Goal: Information Seeking & Learning: Learn about a topic

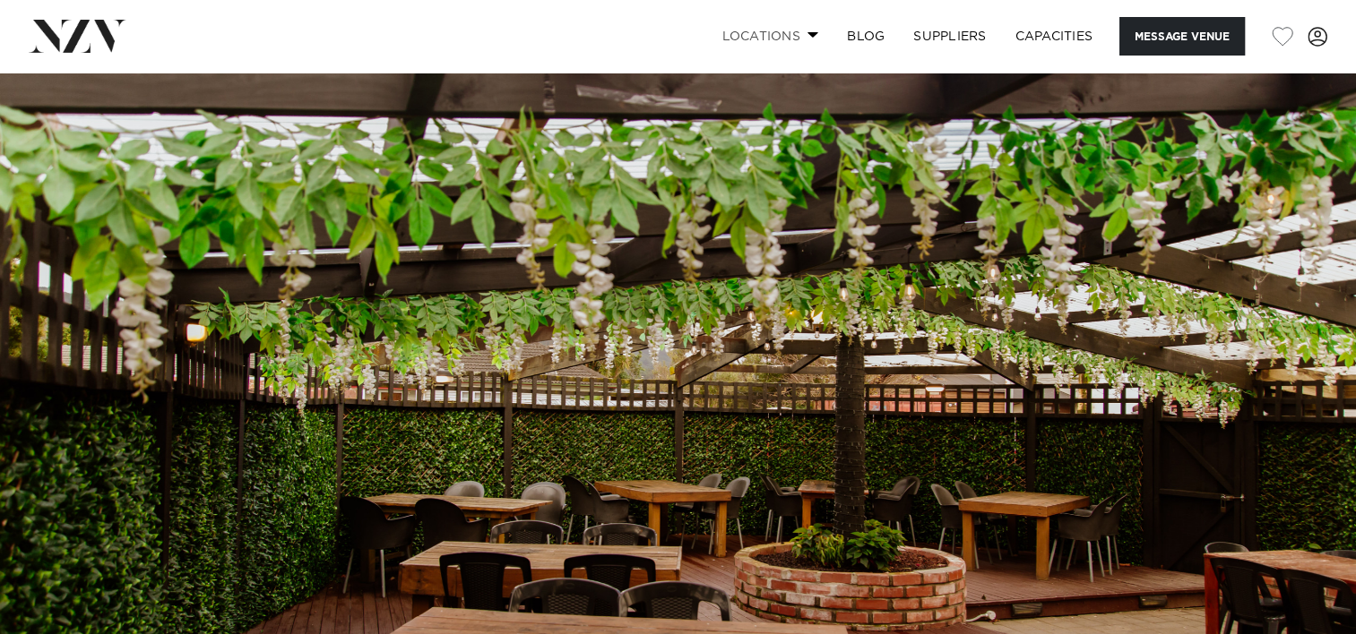
click at [811, 27] on link "Locations" at bounding box center [769, 36] width 125 height 39
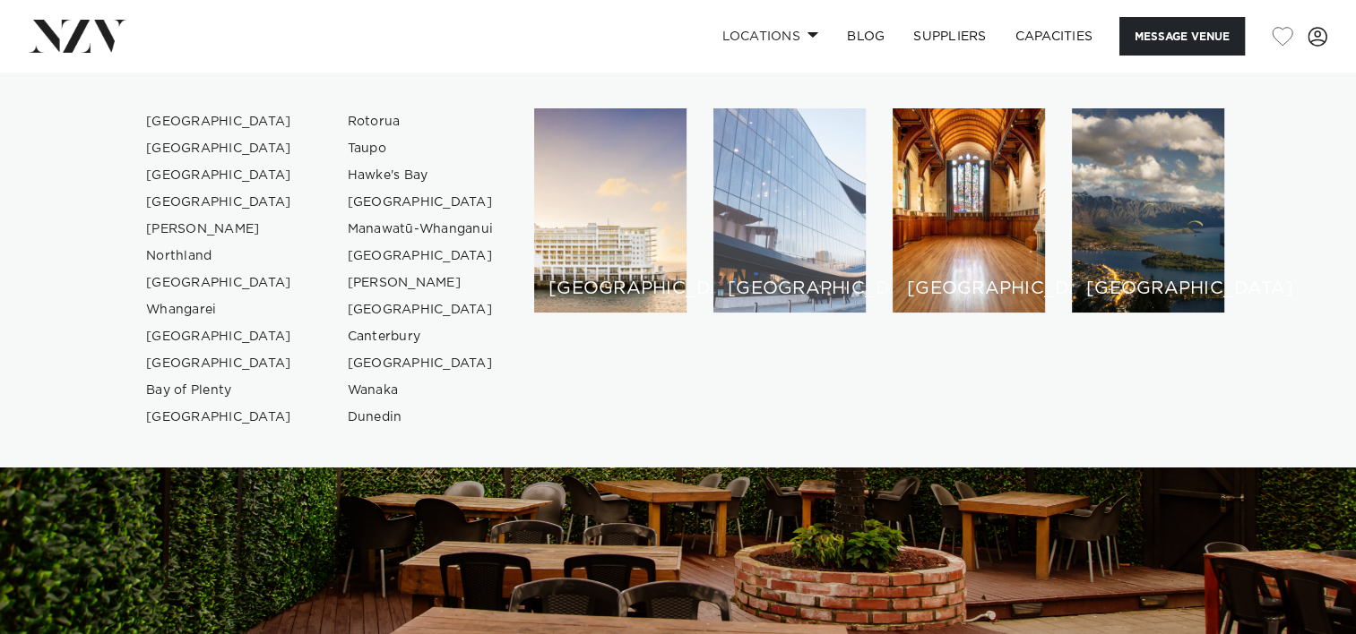
click at [857, 125] on div "[GEOGRAPHIC_DATA]" at bounding box center [789, 210] width 152 height 204
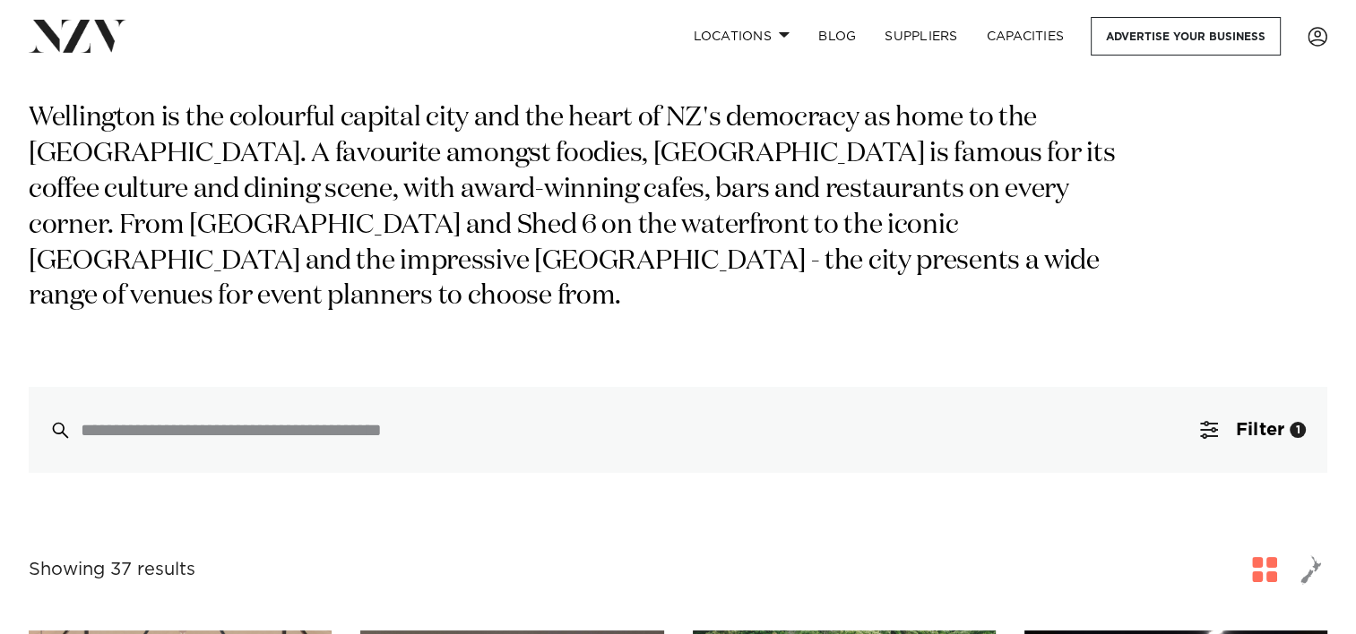
scroll to position [358, 0]
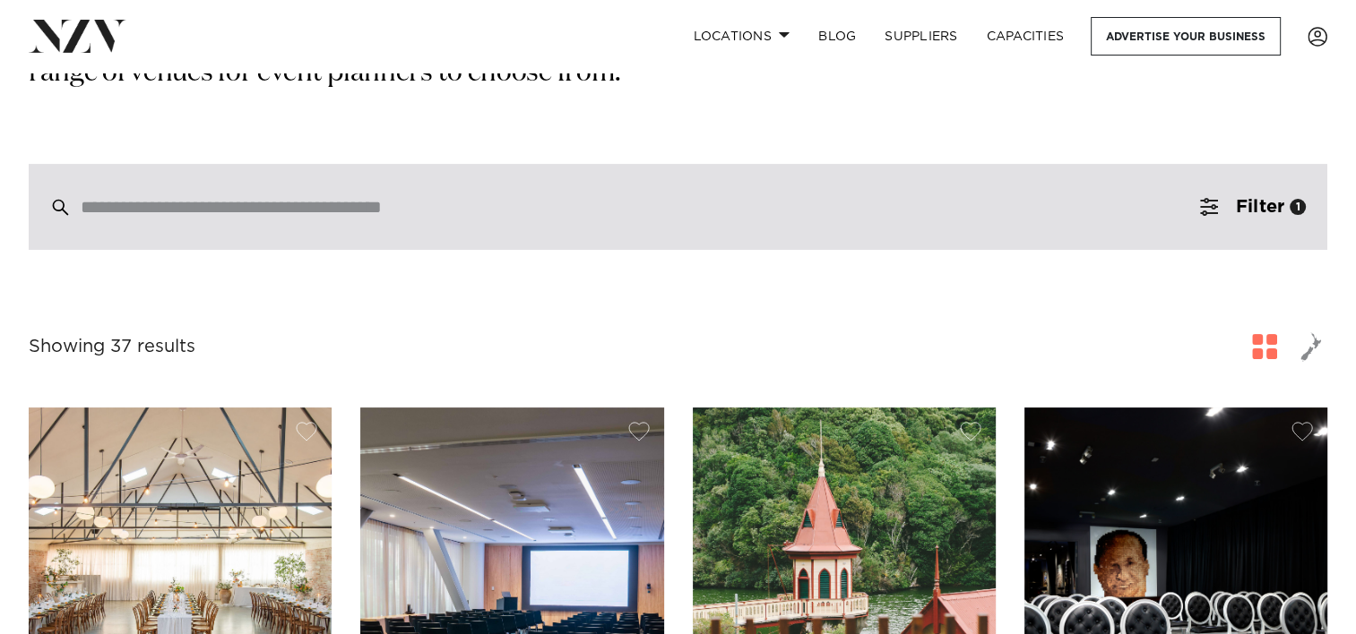
click at [326, 237] on div at bounding box center [678, 207] width 1298 height 86
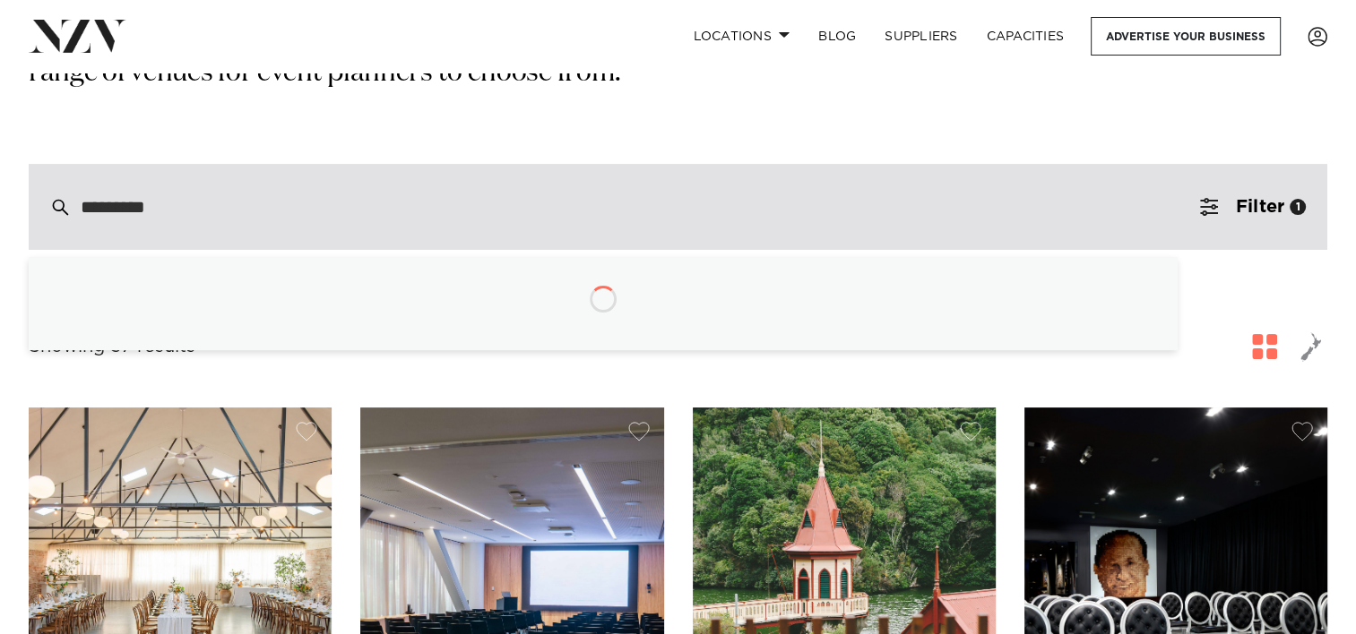
type input "**********"
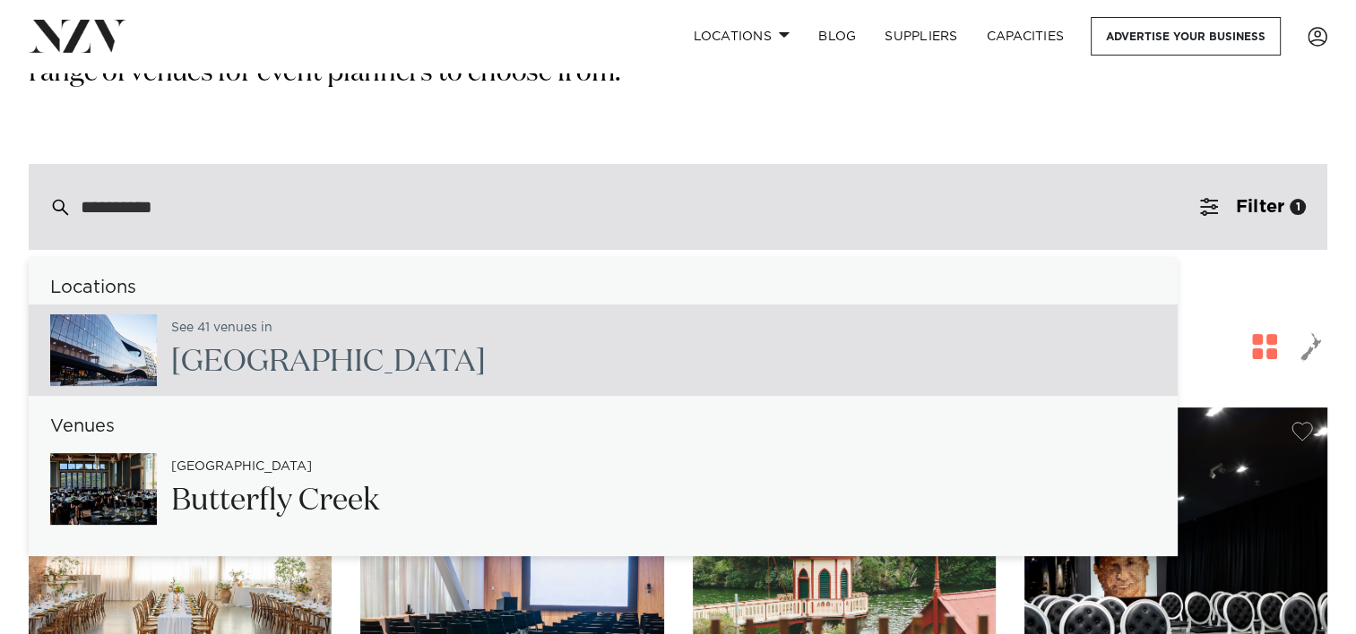
type input "**********"
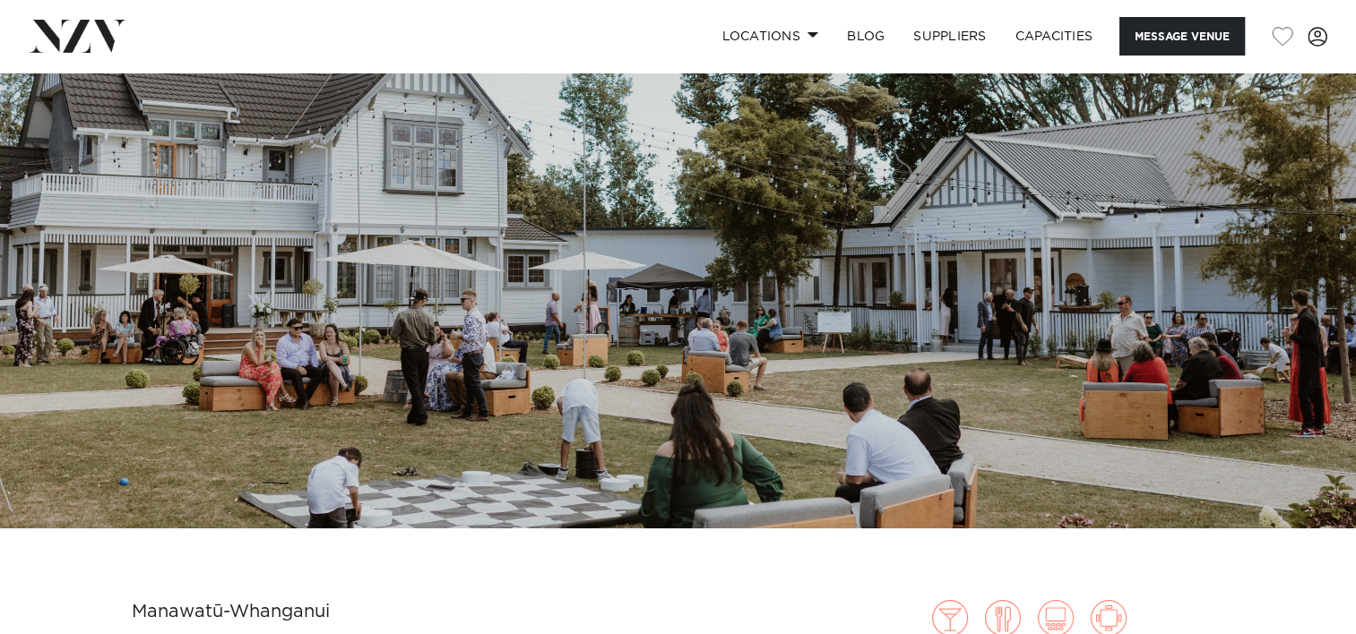
scroll to position [538, 0]
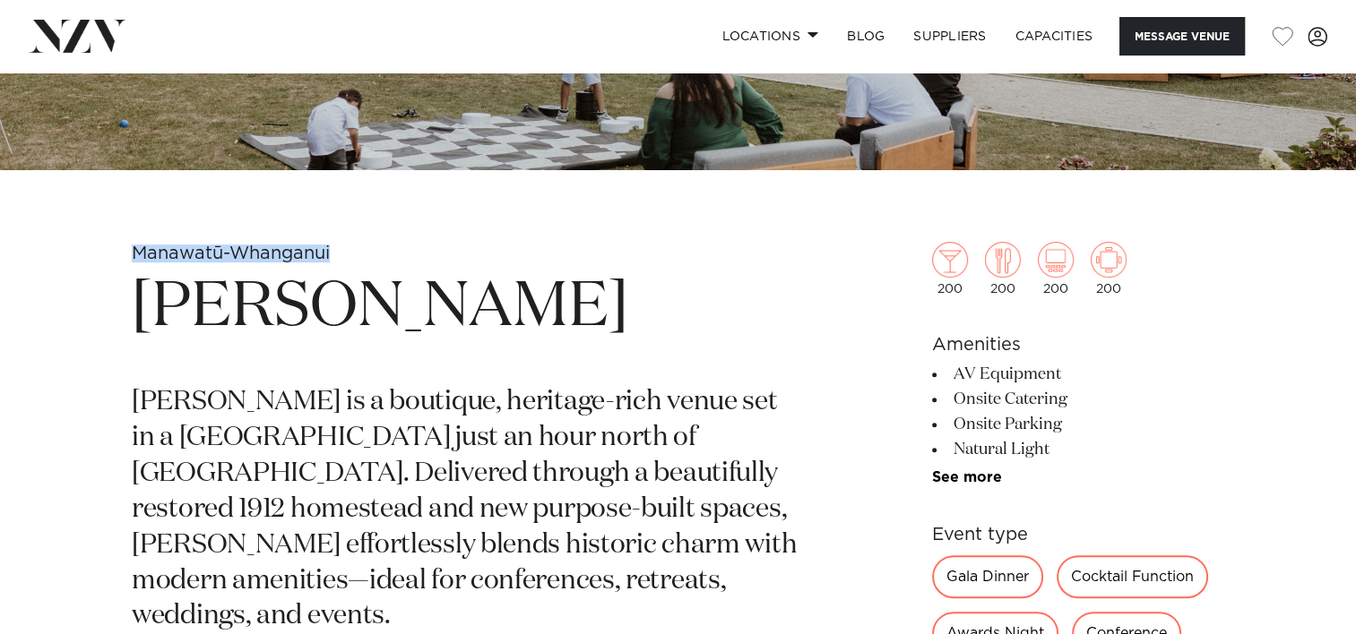
drag, startPoint x: 369, startPoint y: 241, endPoint x: 111, endPoint y: 253, distance: 258.3
drag, startPoint x: 111, startPoint y: 253, endPoint x: 139, endPoint y: 244, distance: 29.2
copy small "Manawatū-Whanganui"
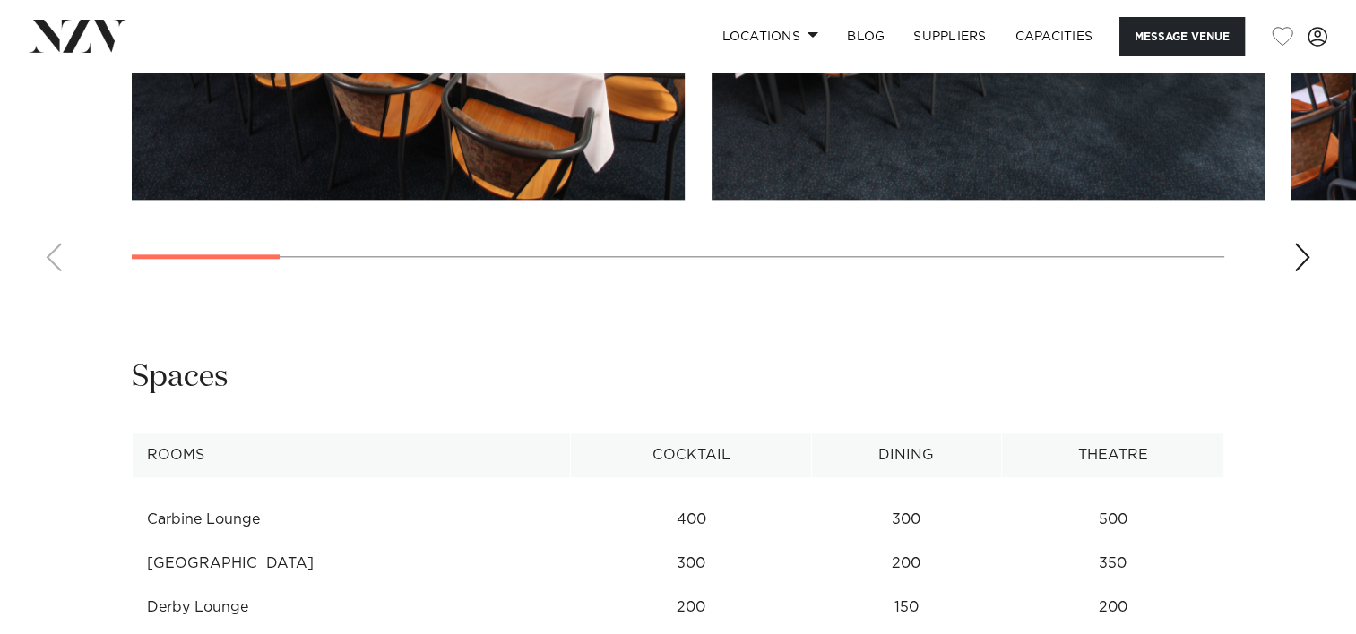
scroll to position [1792, 0]
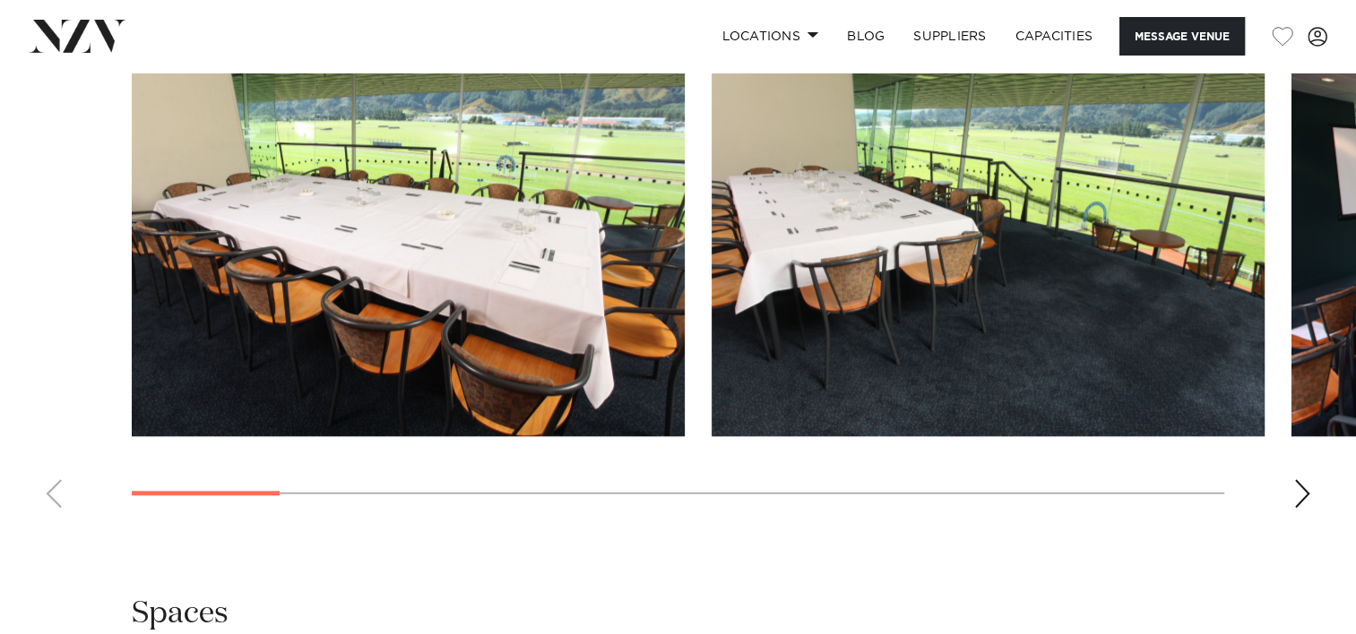
click at [1285, 486] on swiper-container at bounding box center [678, 276] width 1356 height 492
click at [1290, 486] on swiper-container at bounding box center [678, 276] width 1356 height 492
click at [1298, 486] on div "Next slide" at bounding box center [1302, 493] width 18 height 29
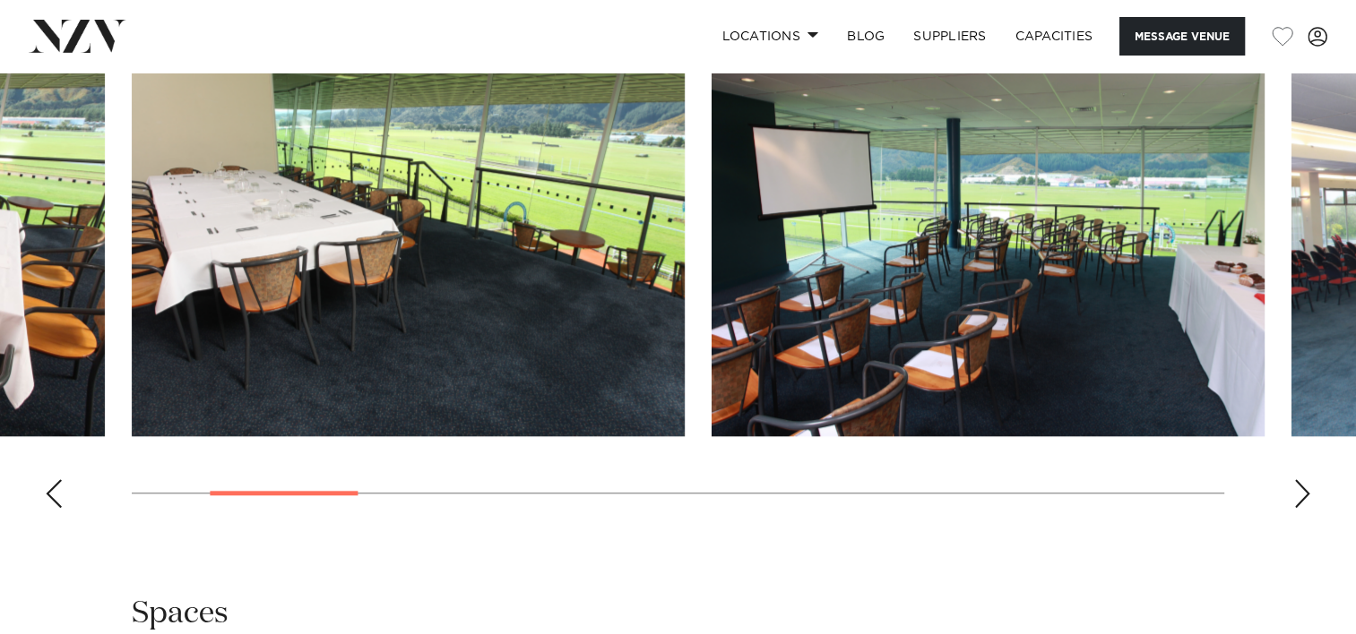
click at [1299, 486] on div "Next slide" at bounding box center [1302, 493] width 18 height 29
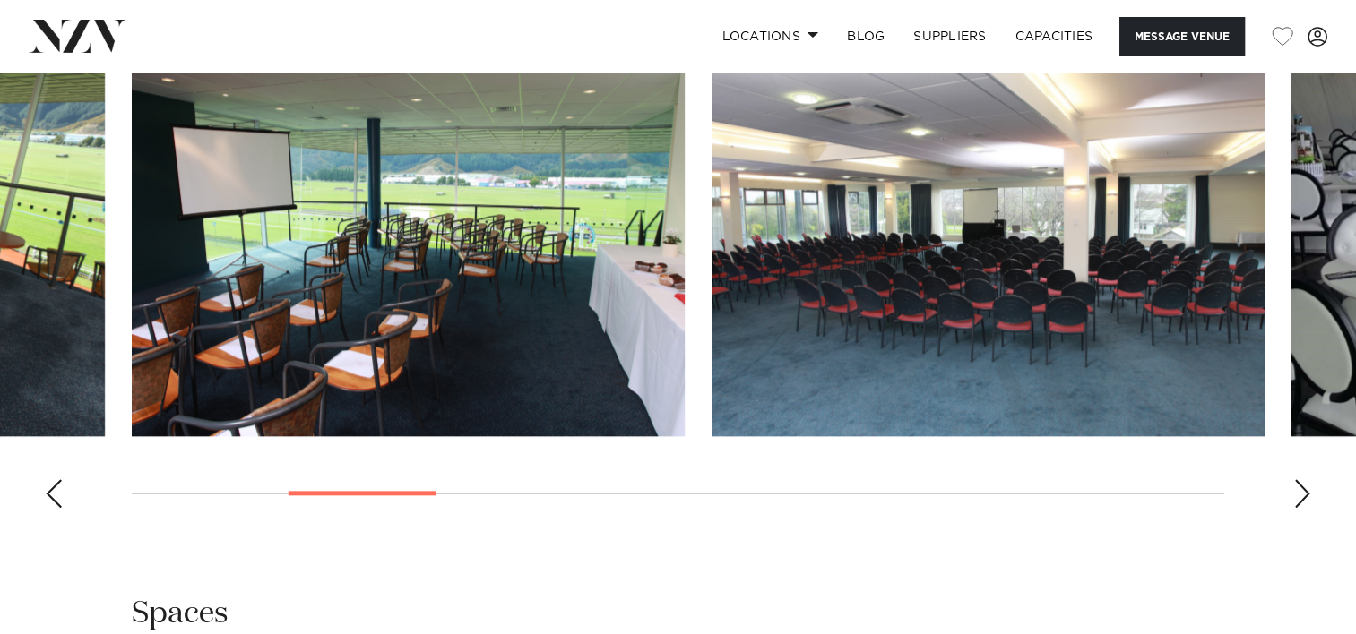
click at [1299, 485] on div "Next slide" at bounding box center [1302, 493] width 18 height 29
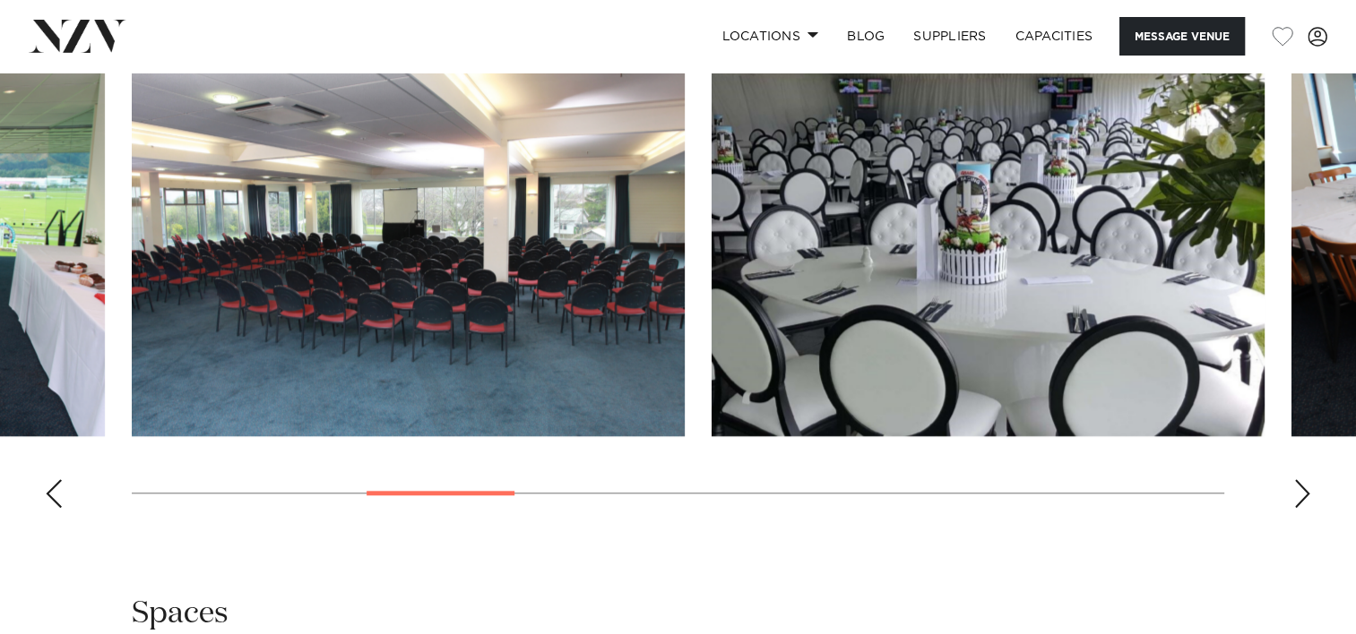
click at [1299, 485] on div "Next slide" at bounding box center [1302, 493] width 18 height 29
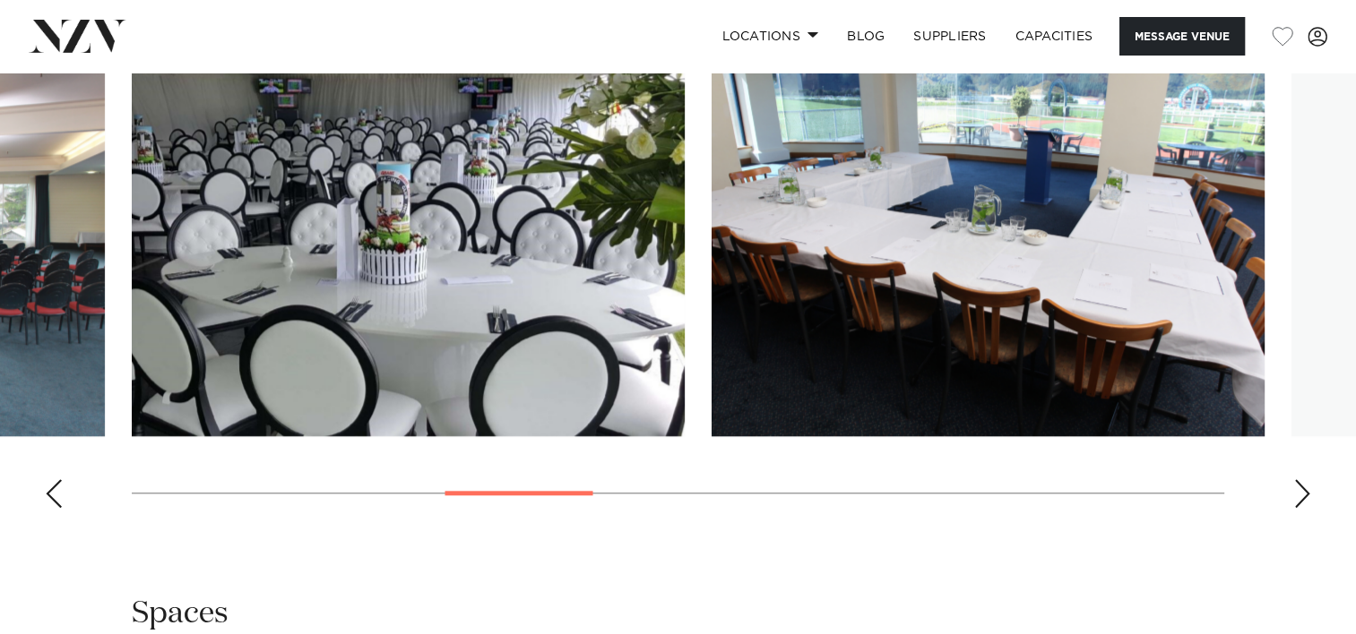
click at [1299, 485] on div "Next slide" at bounding box center [1302, 493] width 18 height 29
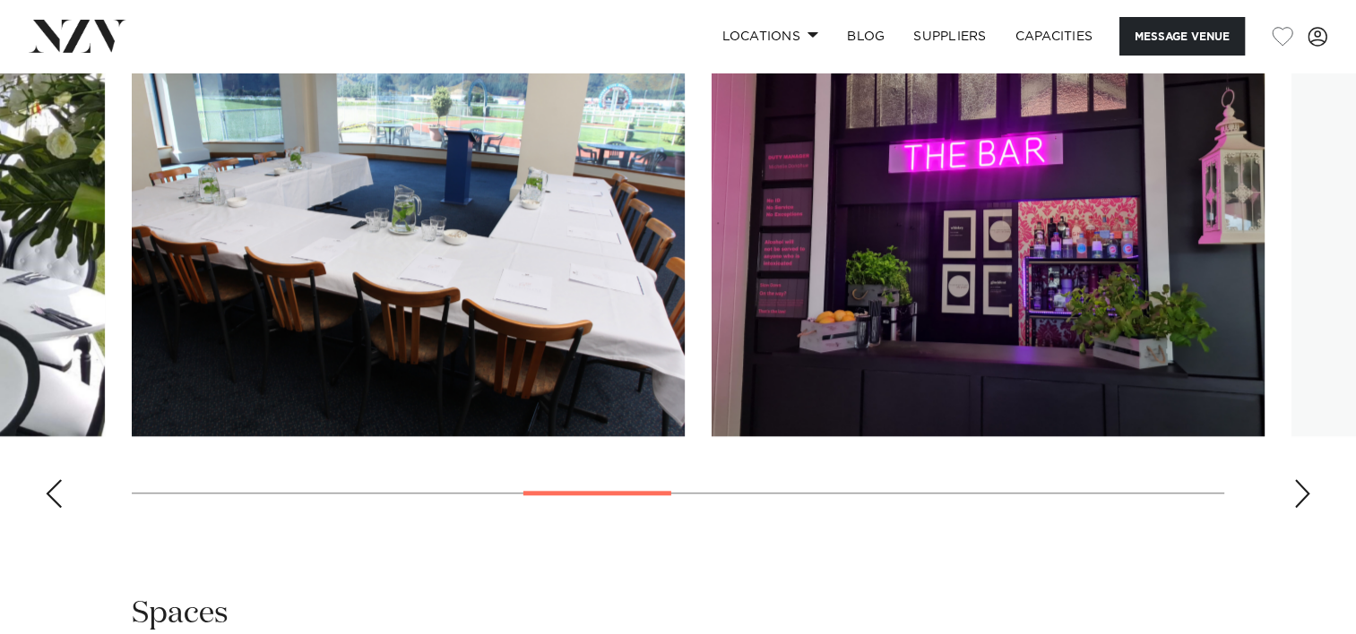
click at [1299, 485] on div "Next slide" at bounding box center [1302, 493] width 18 height 29
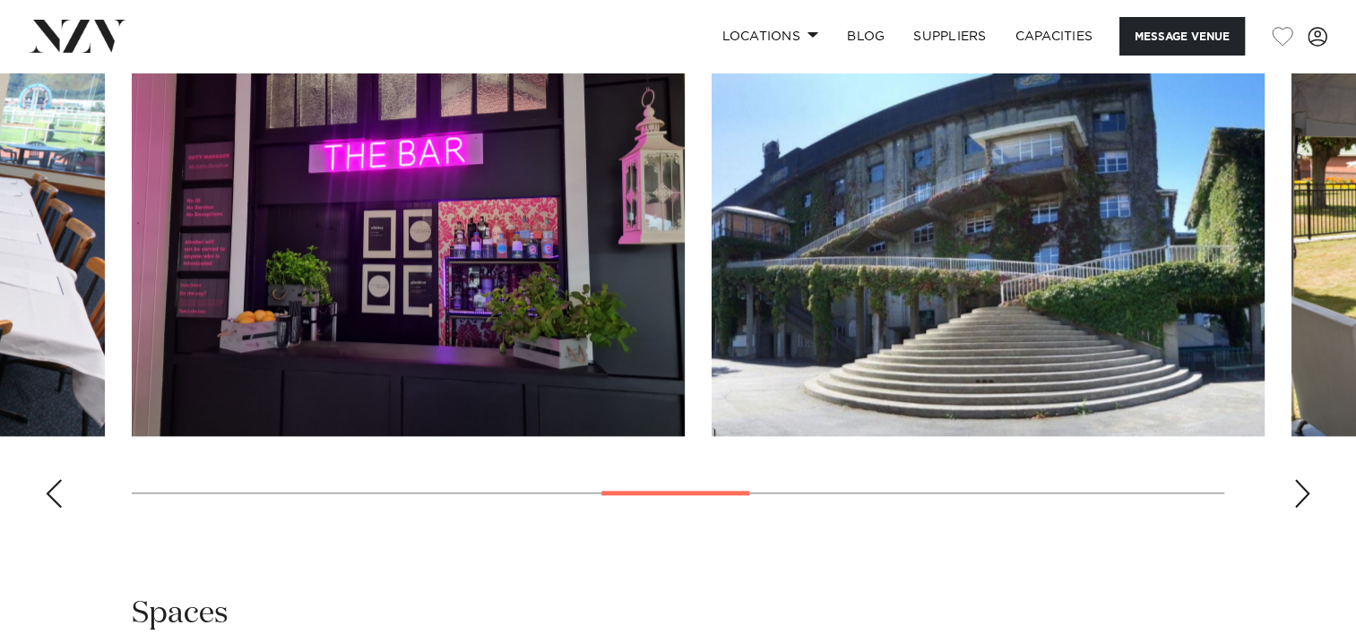
click at [1299, 485] on div "Next slide" at bounding box center [1302, 493] width 18 height 29
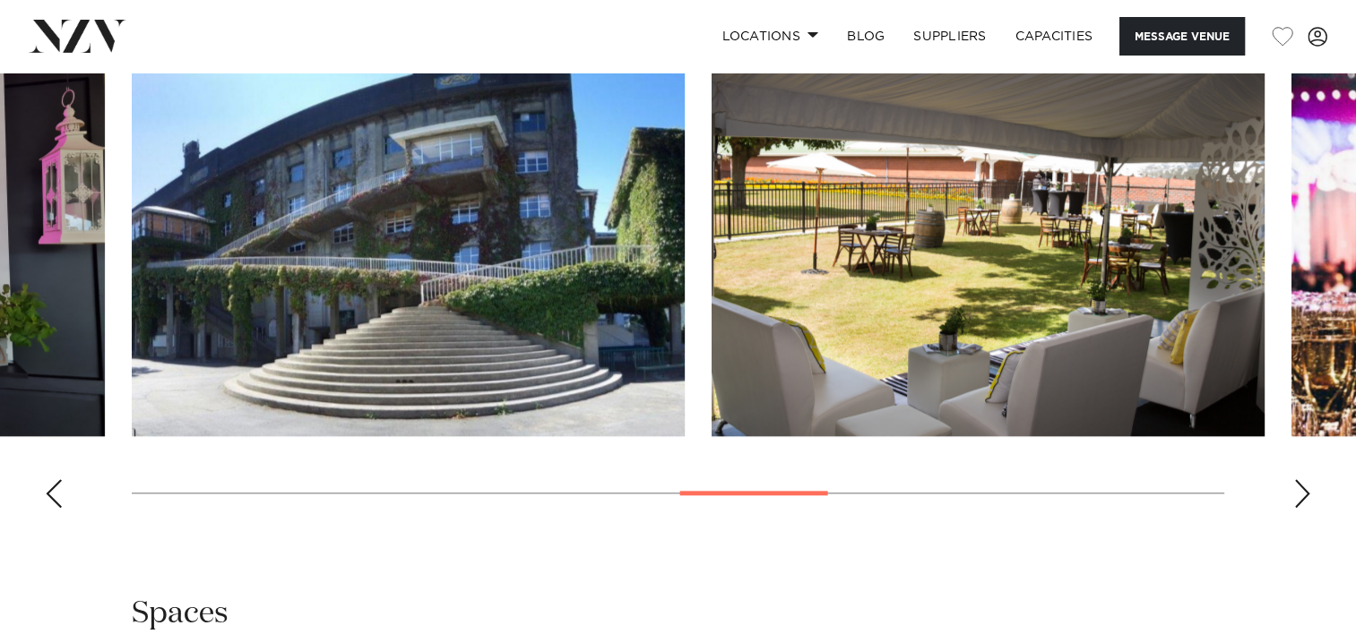
click at [1299, 485] on div "Next slide" at bounding box center [1302, 493] width 18 height 29
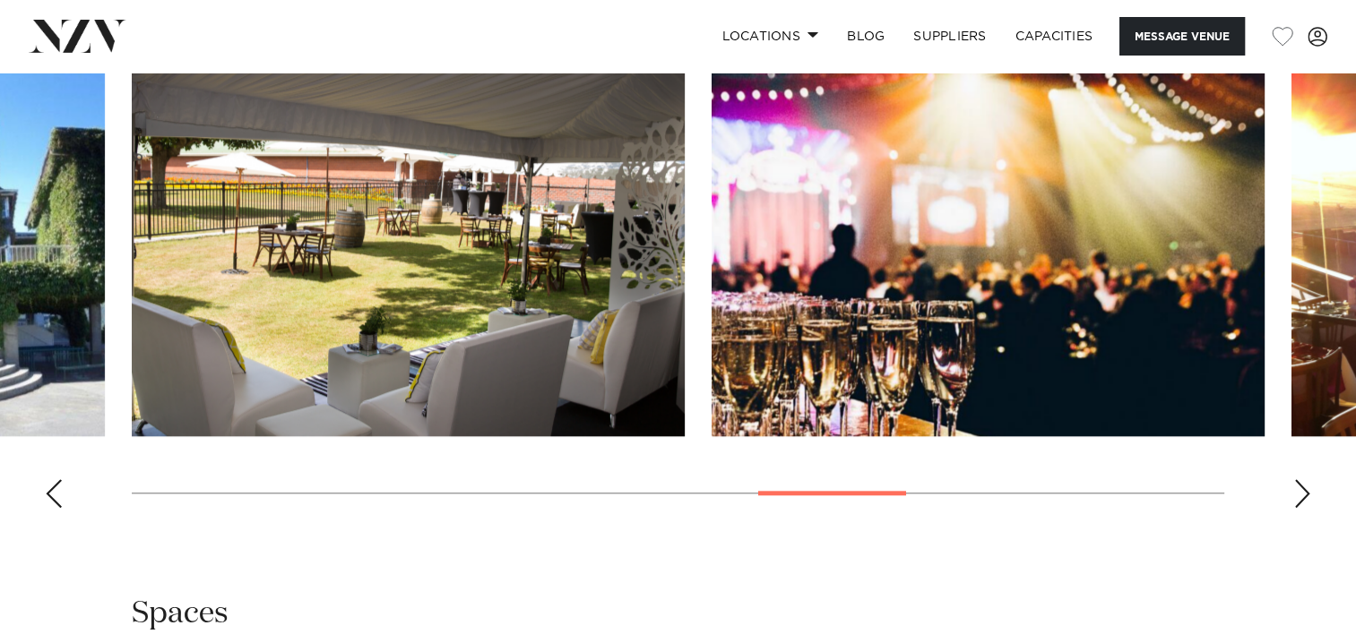
click at [1299, 485] on div "Next slide" at bounding box center [1302, 493] width 18 height 29
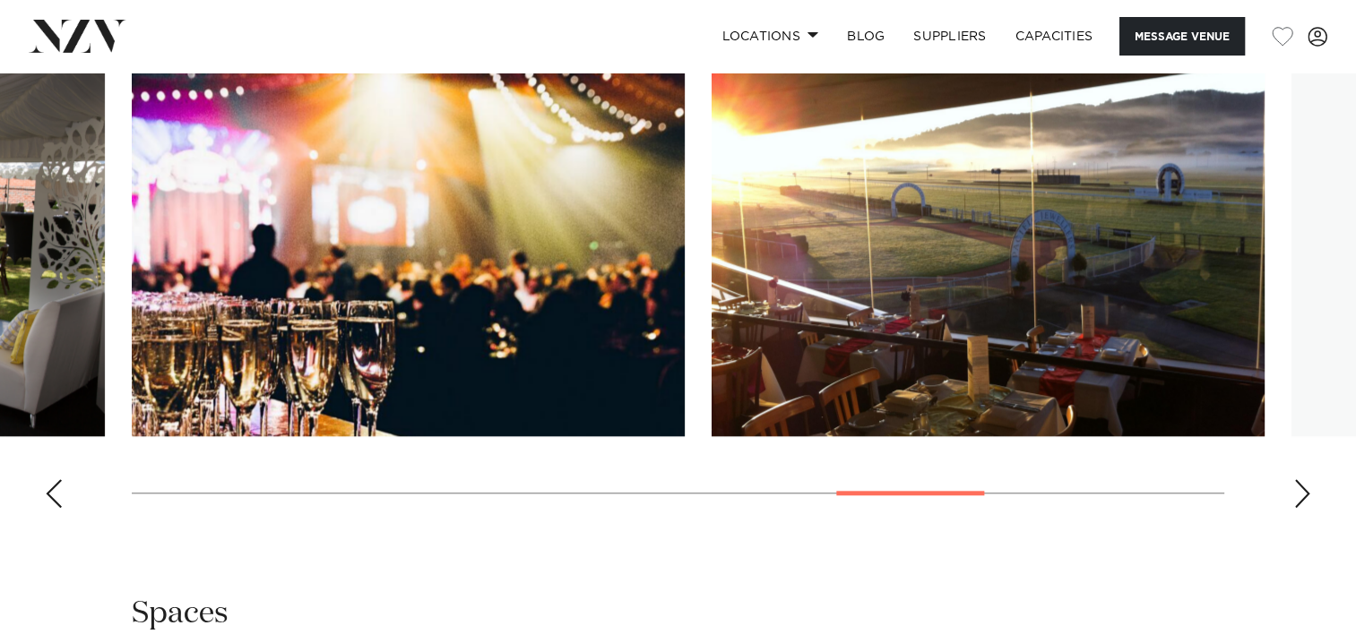
click at [1299, 485] on div "Next slide" at bounding box center [1302, 493] width 18 height 29
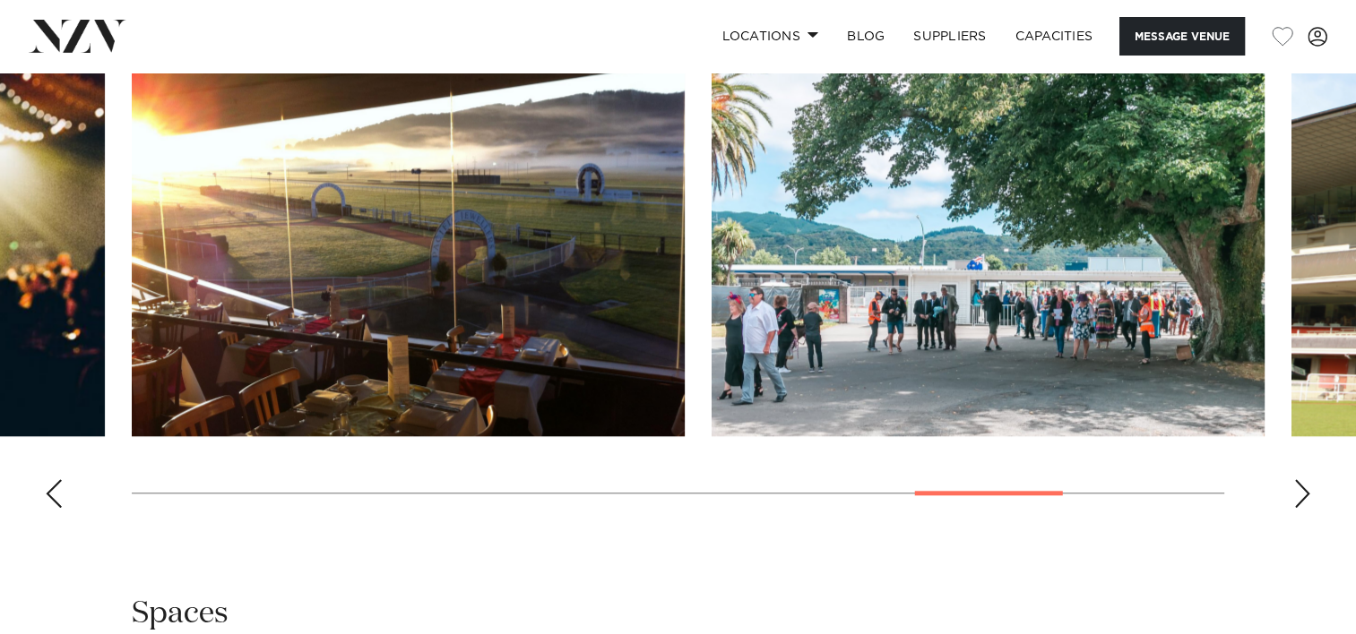
click at [1299, 485] on div "Next slide" at bounding box center [1302, 493] width 18 height 29
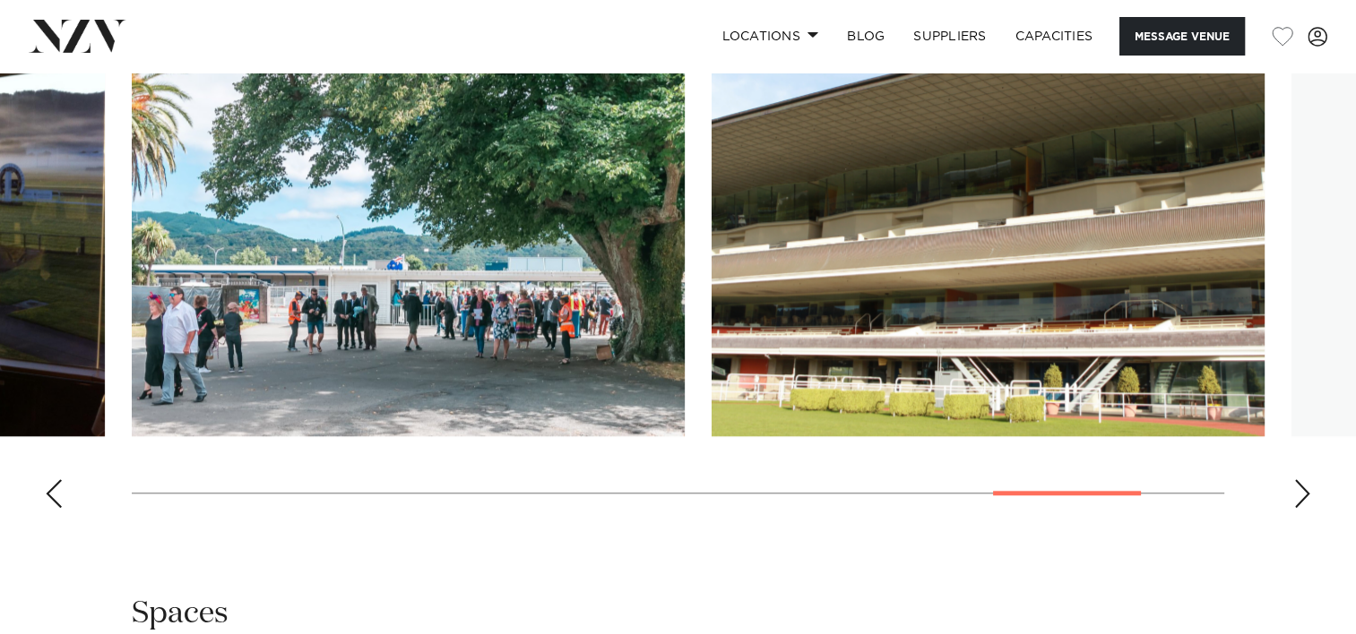
click at [1299, 485] on div "Next slide" at bounding box center [1302, 493] width 18 height 29
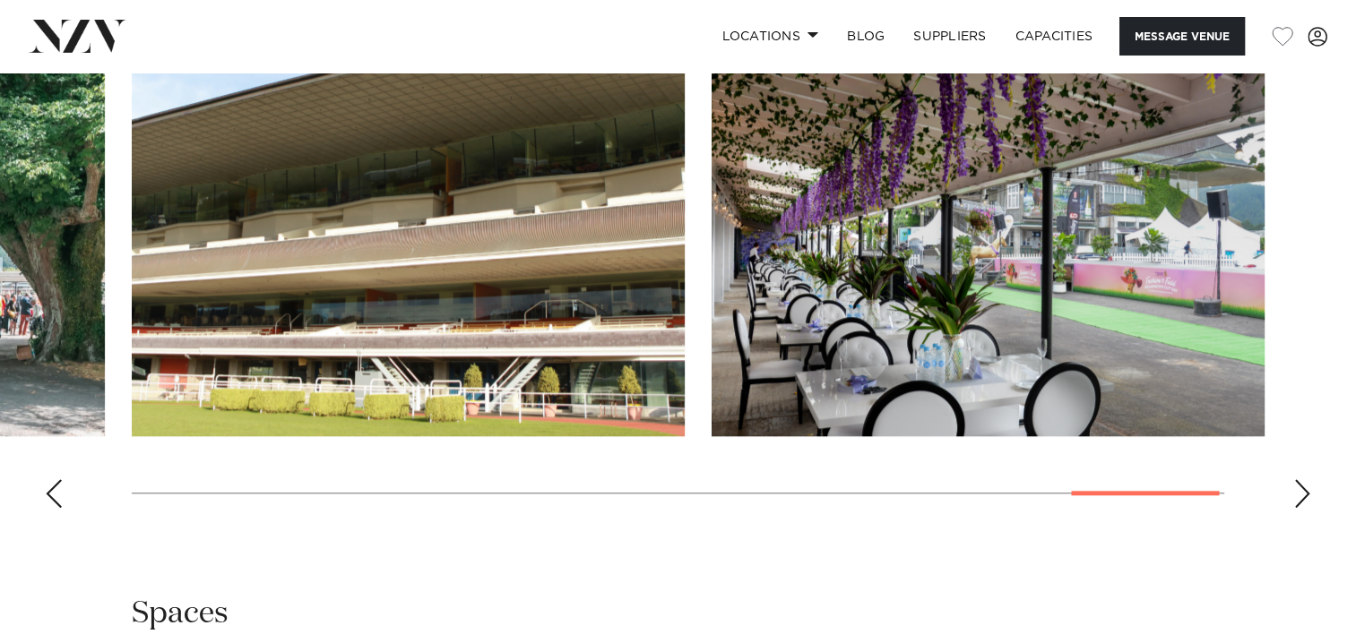
click at [1299, 485] on div "Next slide" at bounding box center [1302, 493] width 18 height 29
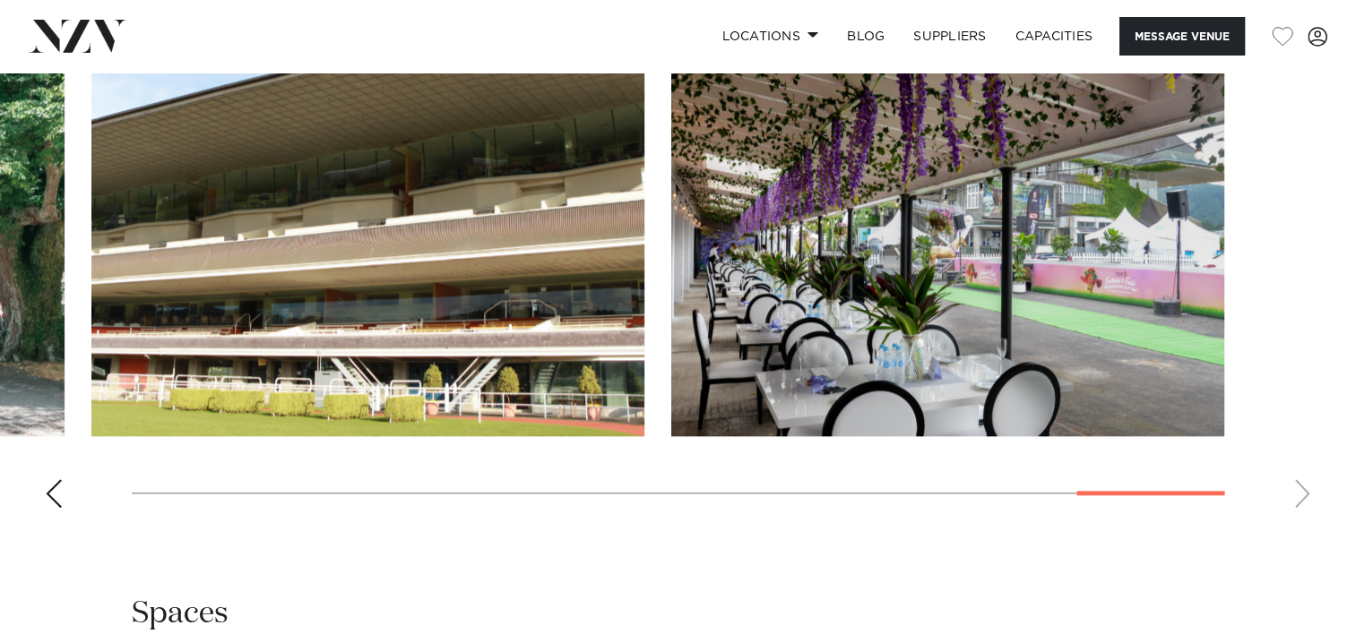
click at [1299, 485] on swiper-container at bounding box center [678, 276] width 1356 height 492
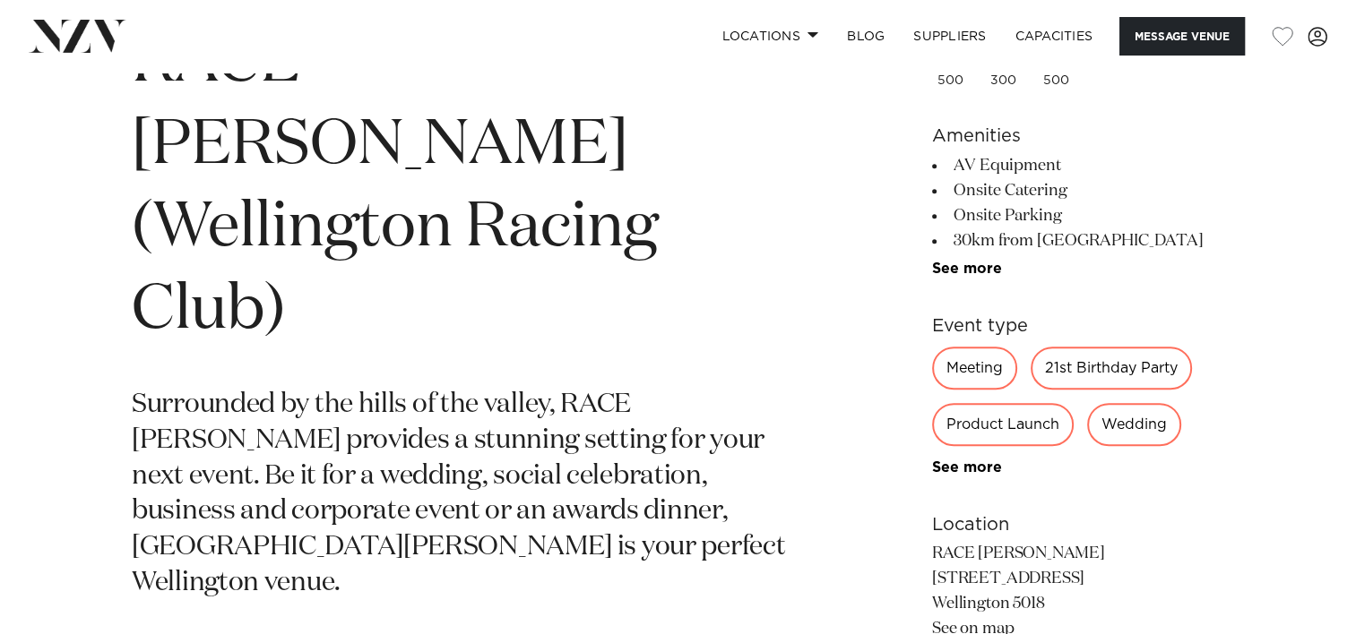
scroll to position [717, 0]
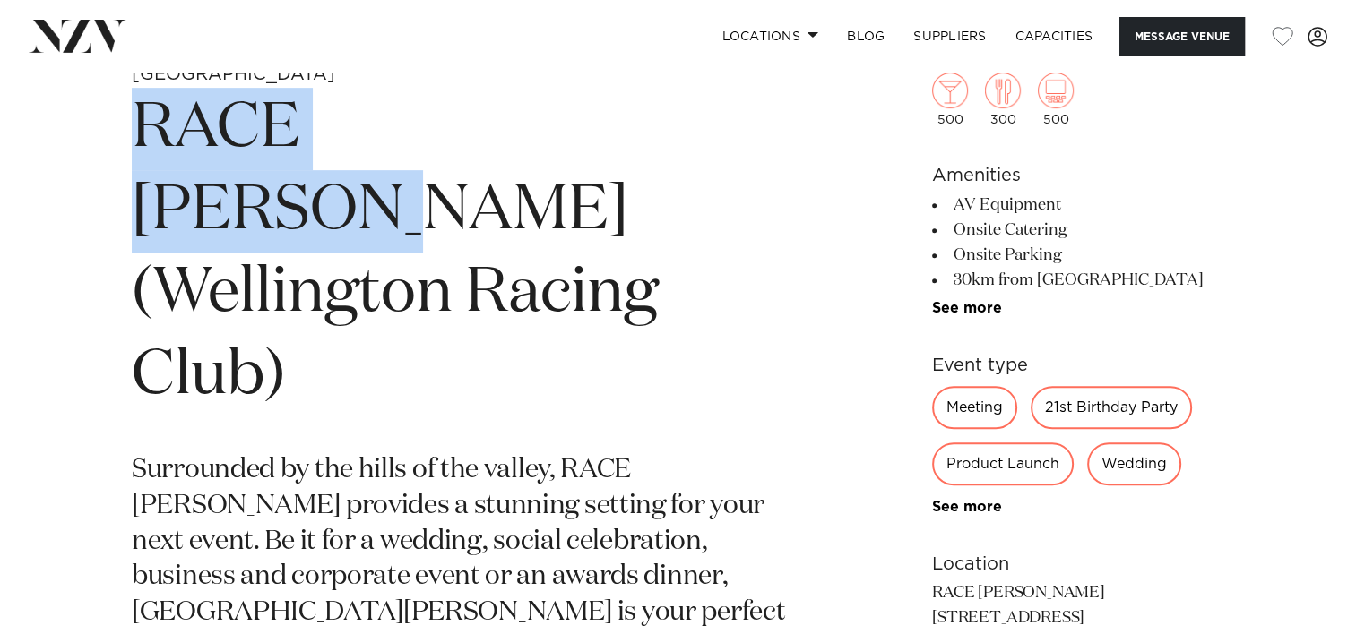
drag, startPoint x: 119, startPoint y: 124, endPoint x: 622, endPoint y: 140, distance: 503.0
click at [622, 140] on div "Wellington RACE Trentham (Wellington Racing Club) Surrounded by the hills of th…" at bounding box center [677, 533] width 1327 height 940
copy h1 "RACE [PERSON_NAME]"
